Goal: Task Accomplishment & Management: Understand process/instructions

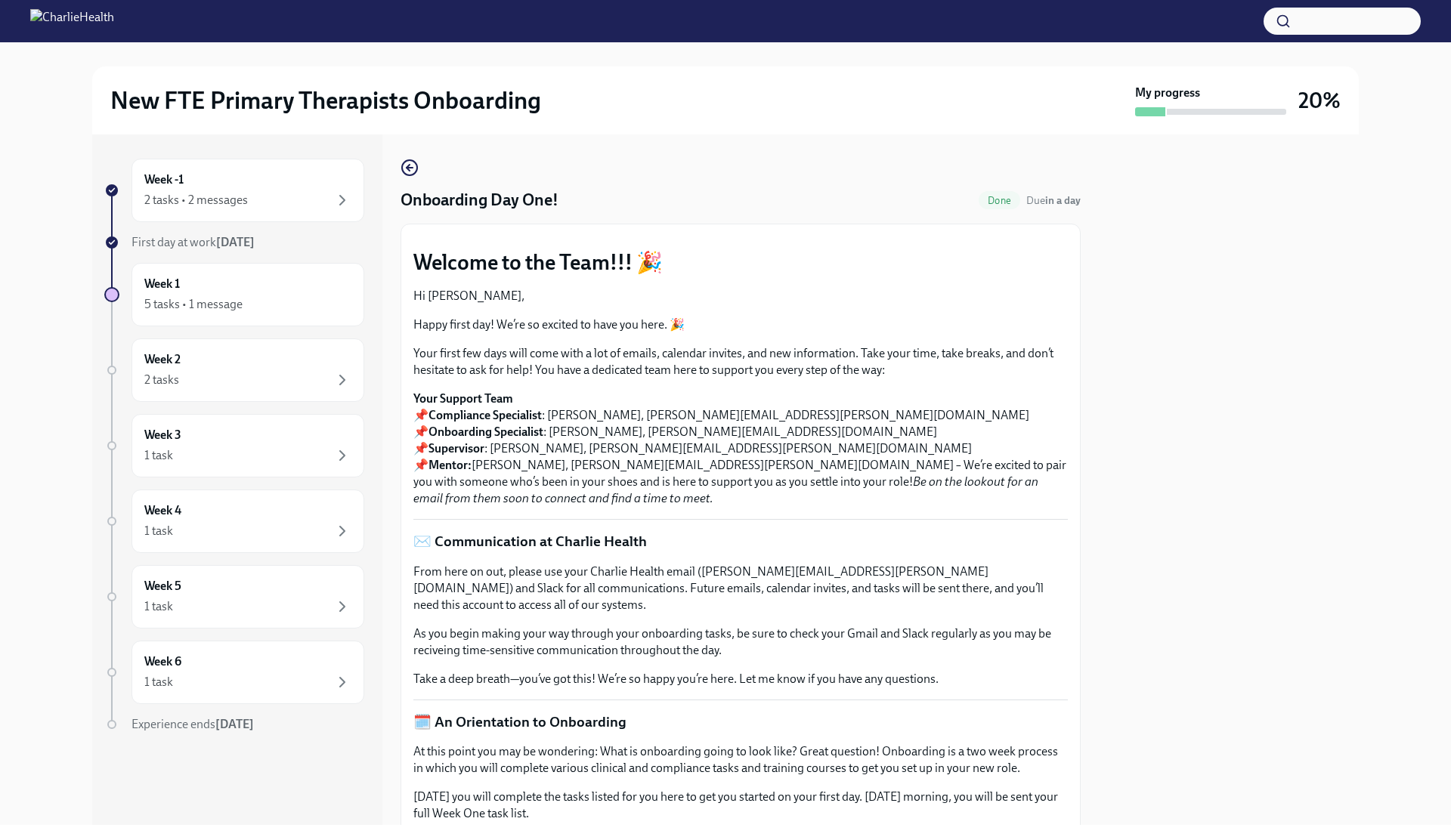
scroll to position [1737, 0]
click at [209, 189] on div "Week -1 2 tasks • 2 messages" at bounding box center [248, 190] width 207 height 38
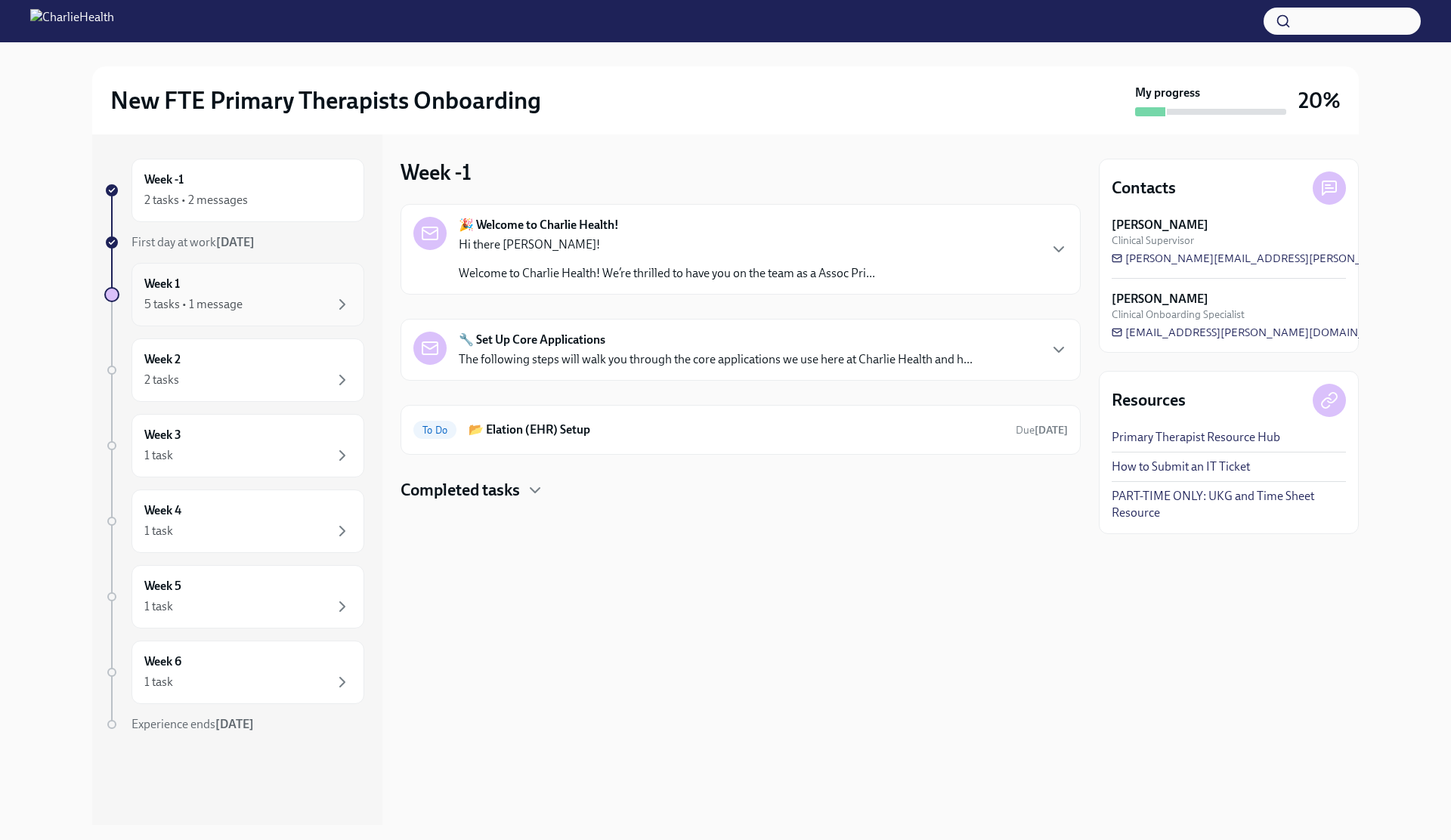
click at [259, 303] on div "5 tasks • 1 message" at bounding box center [248, 305] width 207 height 18
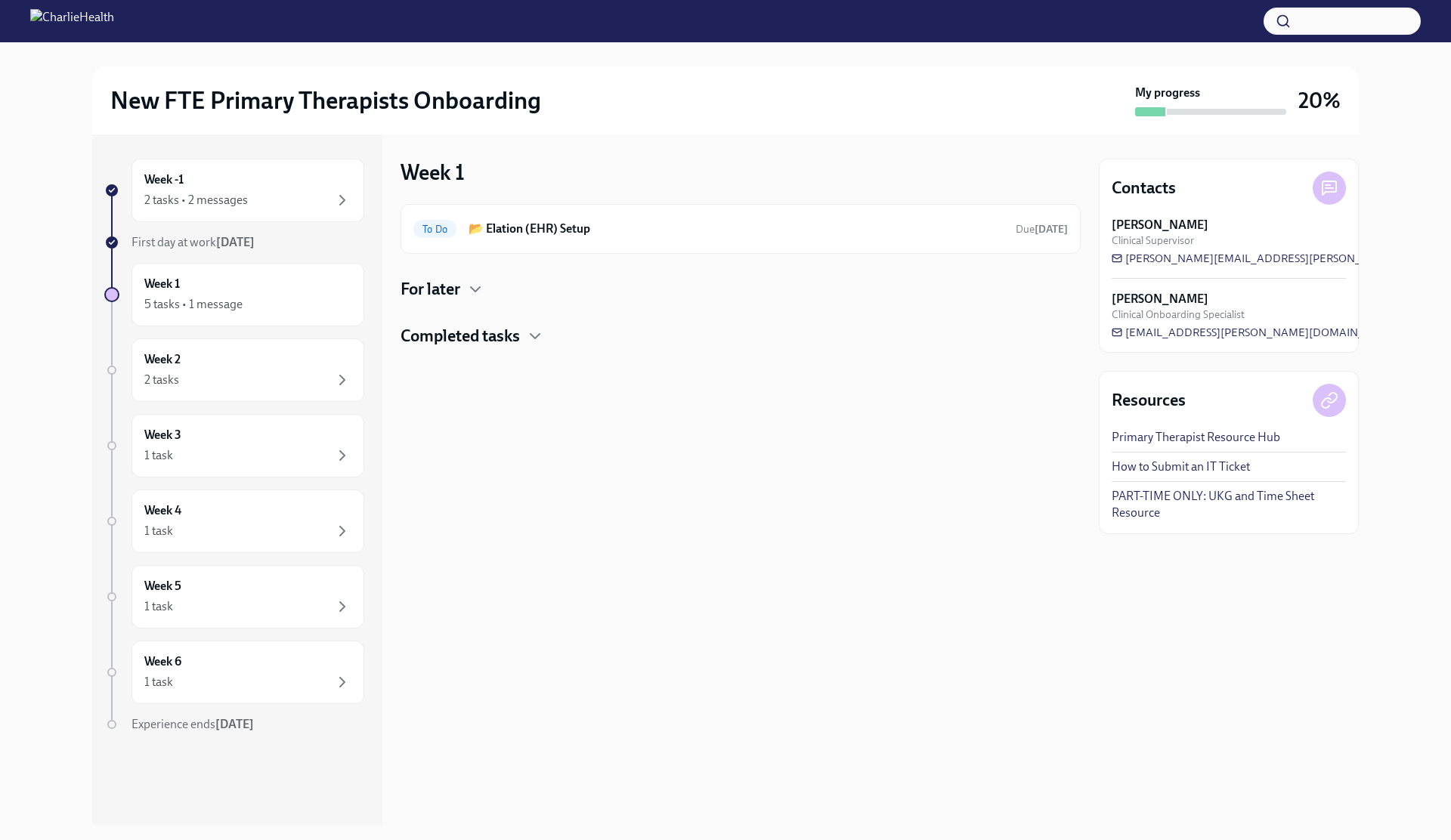
click at [448, 294] on h4 "For later" at bounding box center [430, 289] width 60 height 23
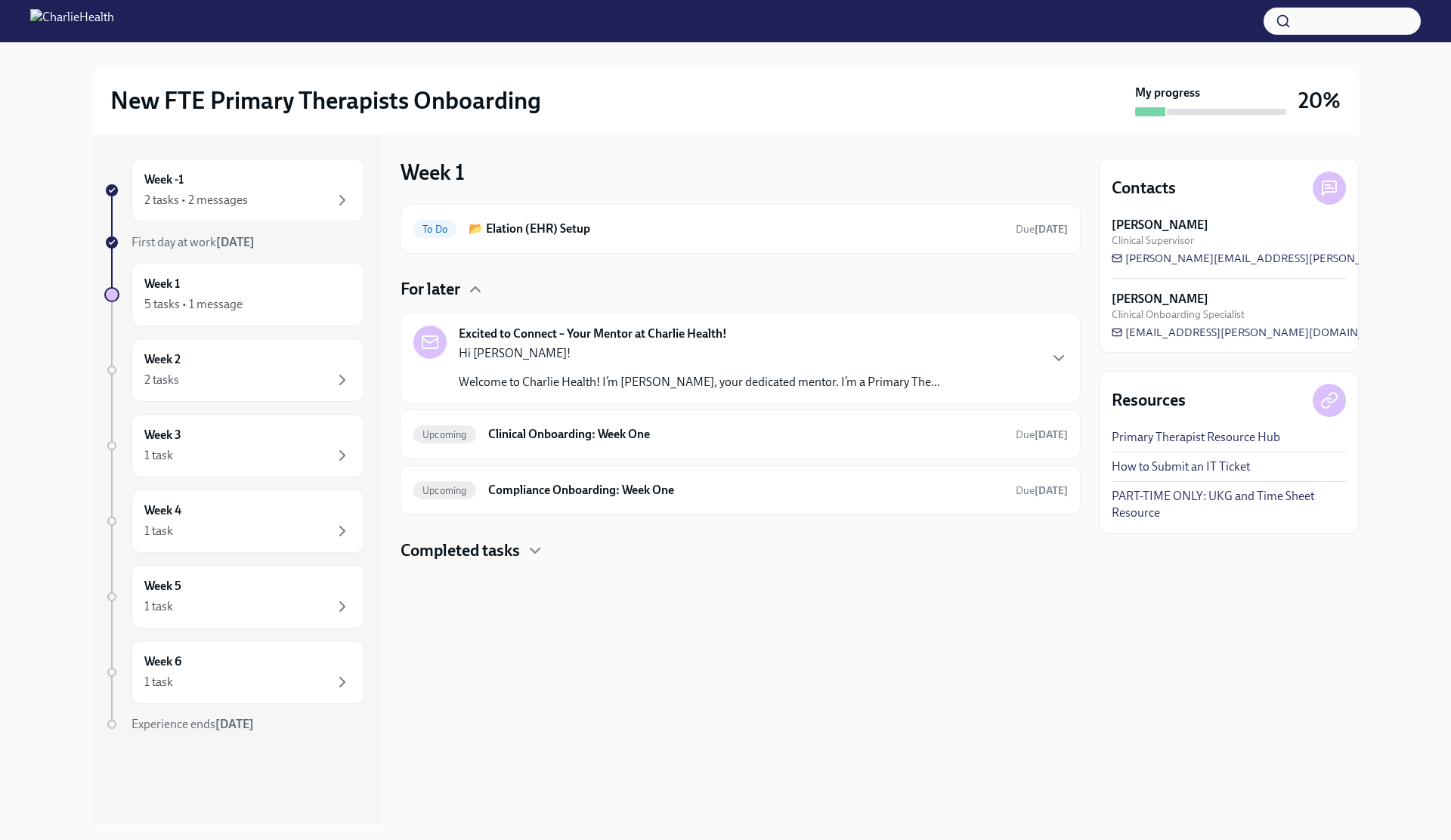
click at [449, 297] on h4 "For later" at bounding box center [430, 289] width 60 height 23
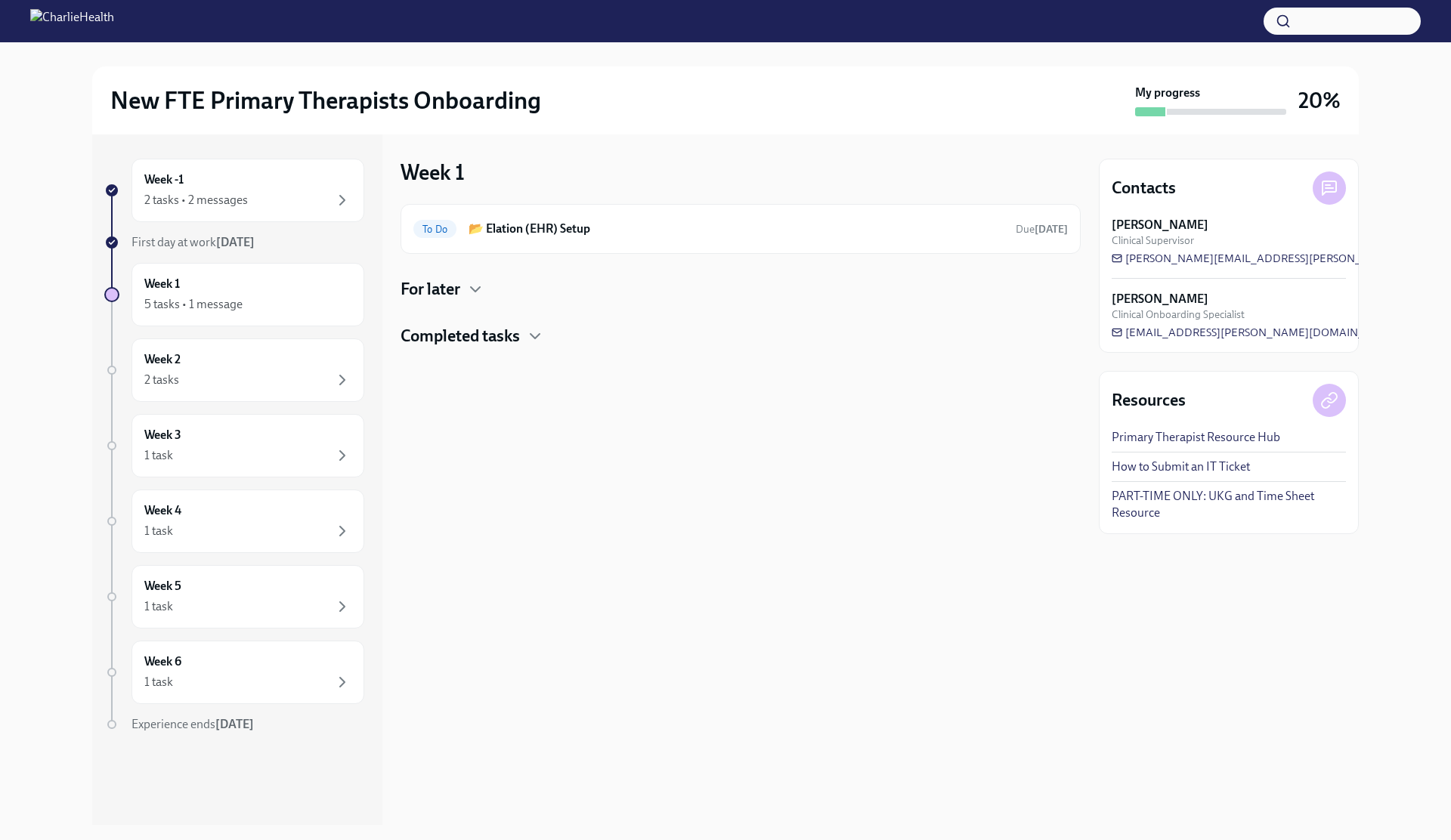
click at [457, 350] on div at bounding box center [739, 371] width 680 height 49
click at [454, 341] on h4 "Completed tasks" at bounding box center [460, 335] width 119 height 23
click at [552, 458] on div "Done Onboarding Day One! Completed [DATE]" at bounding box center [740, 447] width 655 height 24
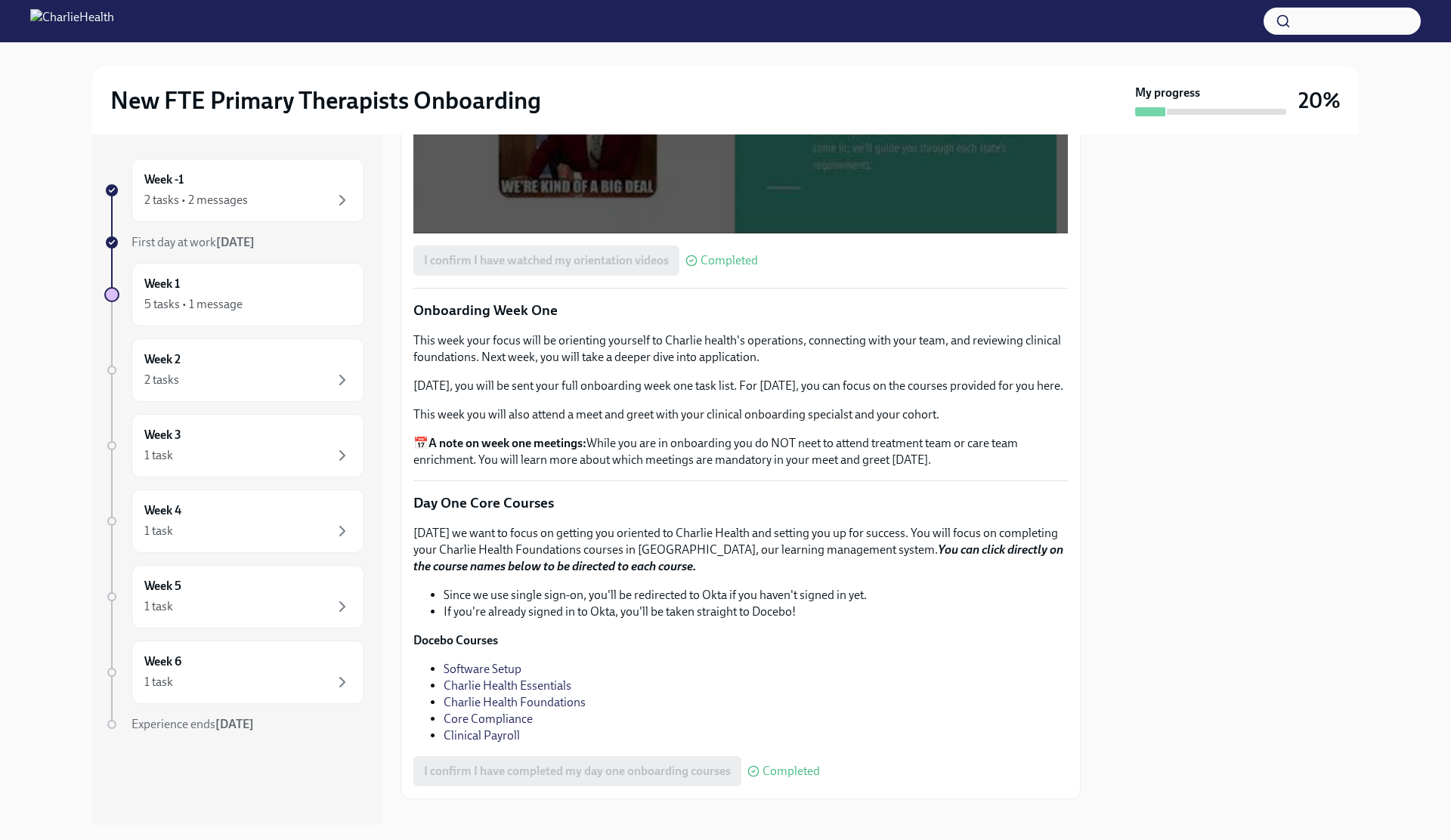
scroll to position [1954, 0]
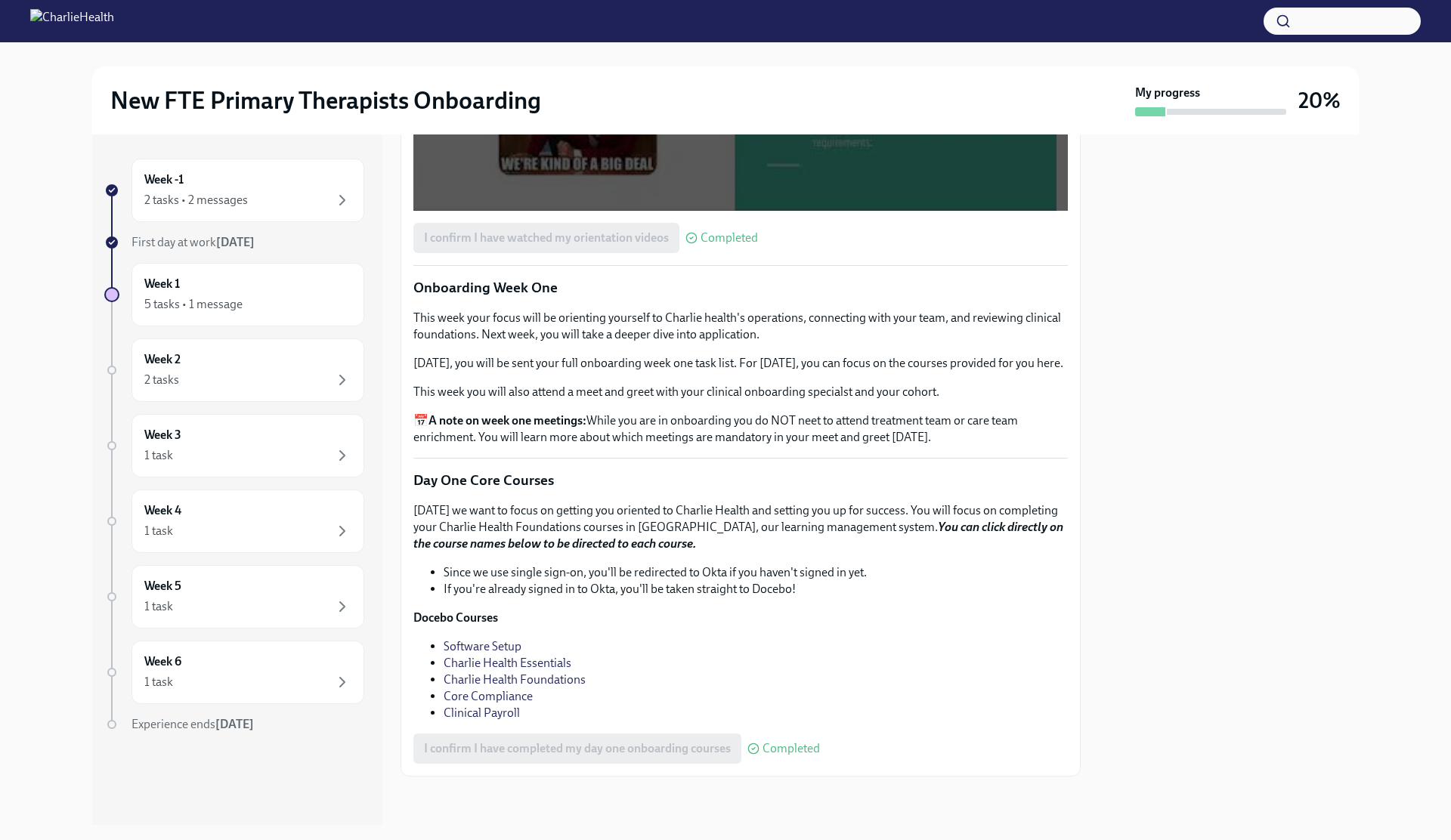
click at [500, 680] on link "Charlie Health Foundations" at bounding box center [515, 680] width 142 height 14
click at [547, 663] on link "Charlie Health Essentials" at bounding box center [508, 663] width 127 height 14
